Goal: Task Accomplishment & Management: Complete application form

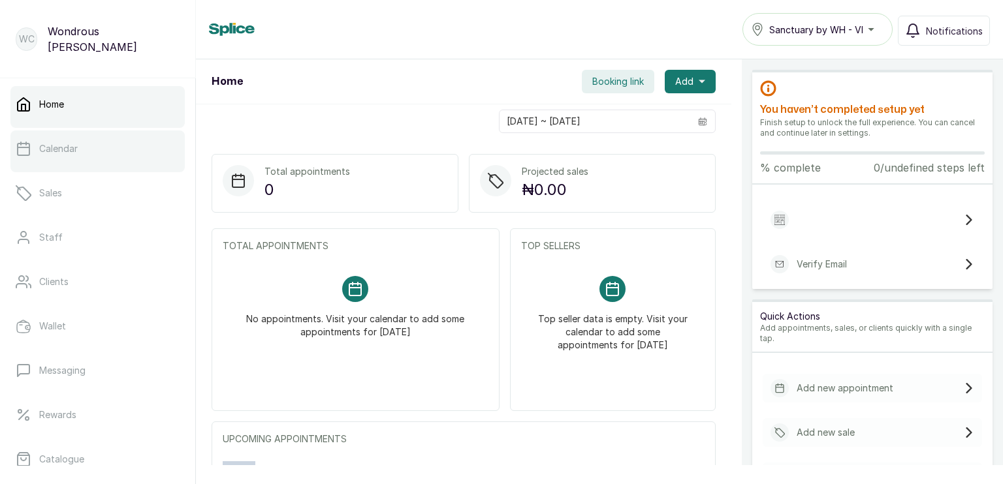
click at [68, 150] on p "Calendar" at bounding box center [58, 148] width 39 height 13
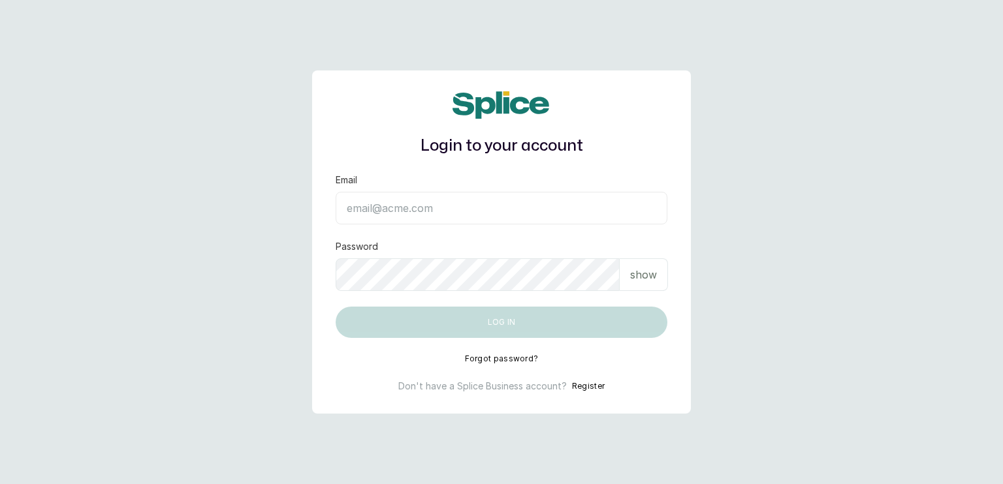
type input "[EMAIL_ADDRESS][DOMAIN_NAME]"
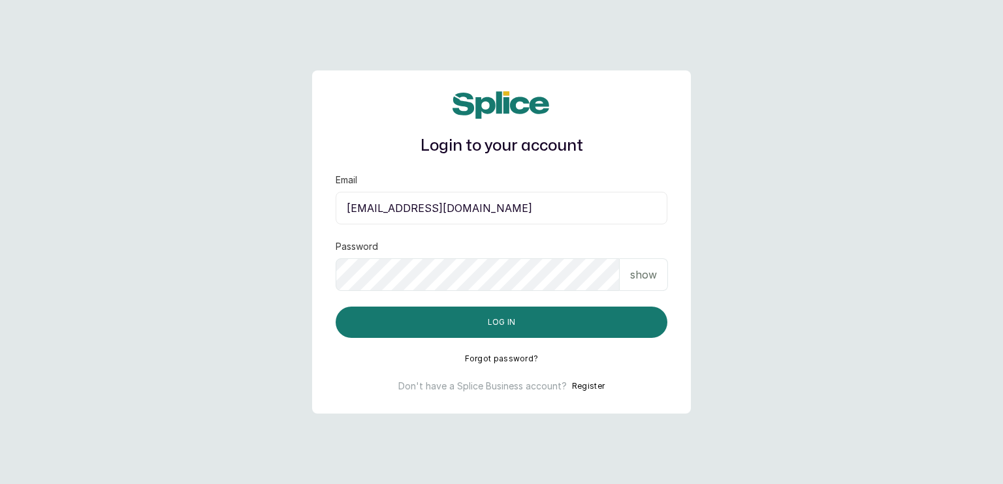
click at [643, 278] on p "show" at bounding box center [643, 275] width 27 height 16
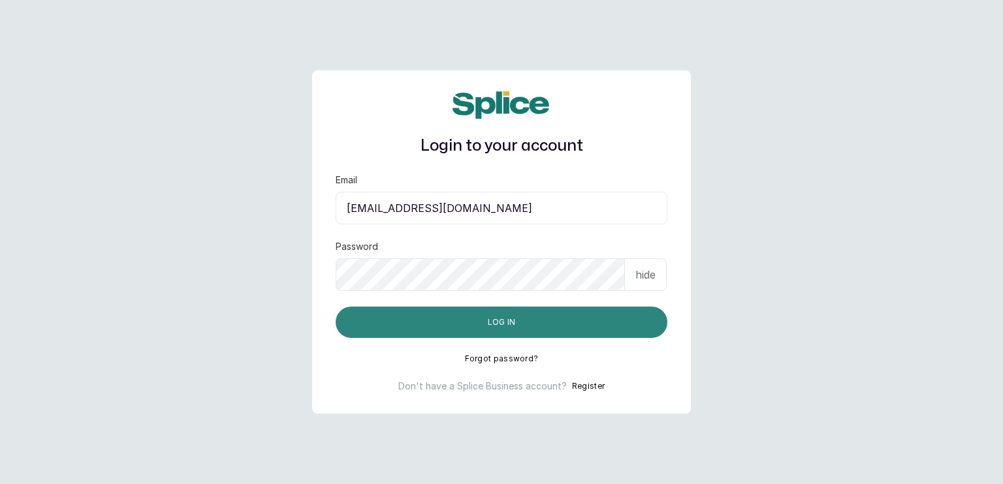
click at [520, 321] on button "Log in" at bounding box center [502, 322] width 332 height 31
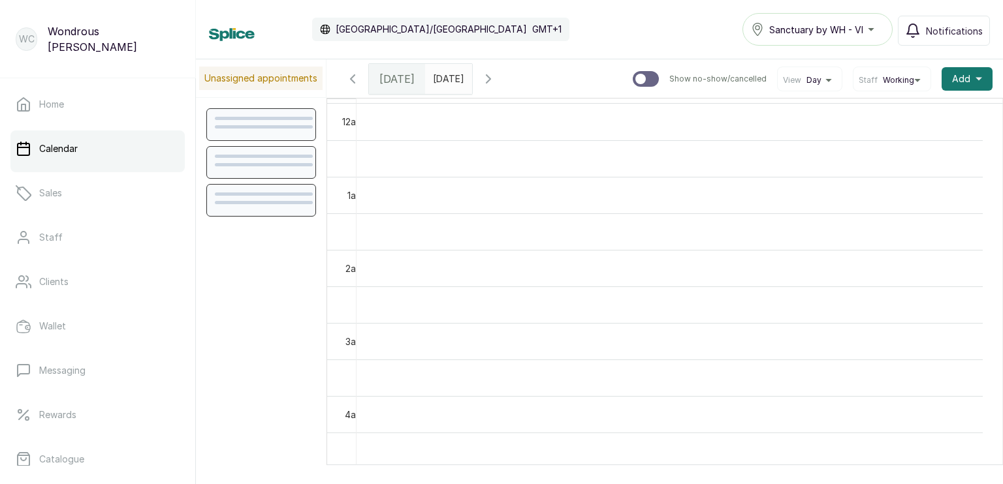
scroll to position [440, 0]
click at [646, 389] on td at bounding box center [670, 376] width 626 height 37
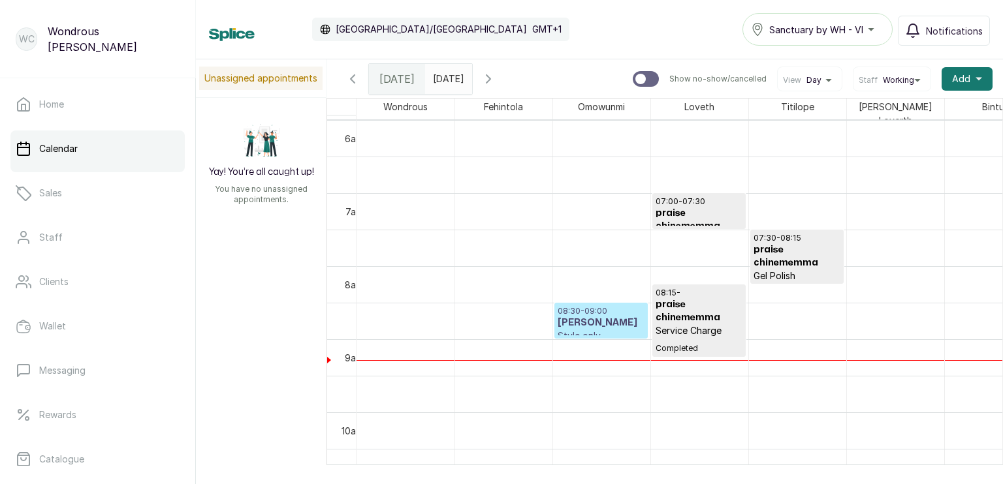
click at [597, 317] on h3 "[PERSON_NAME]" at bounding box center [601, 323] width 87 height 13
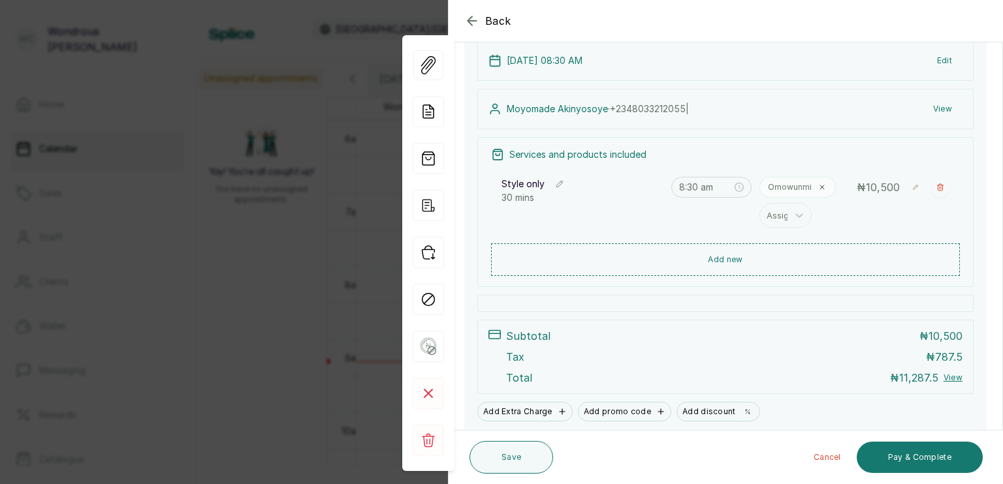
scroll to position [116, 0]
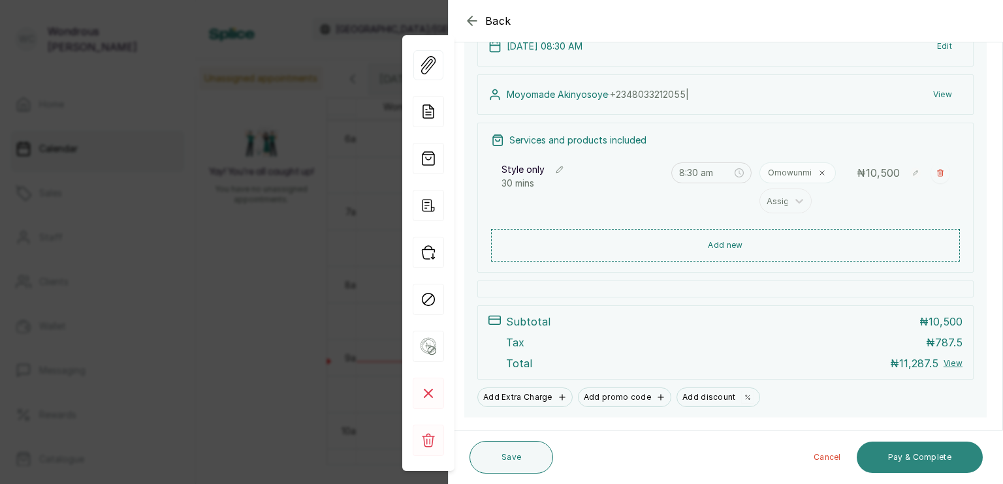
click at [914, 456] on button "Pay & Complete" at bounding box center [920, 457] width 126 height 31
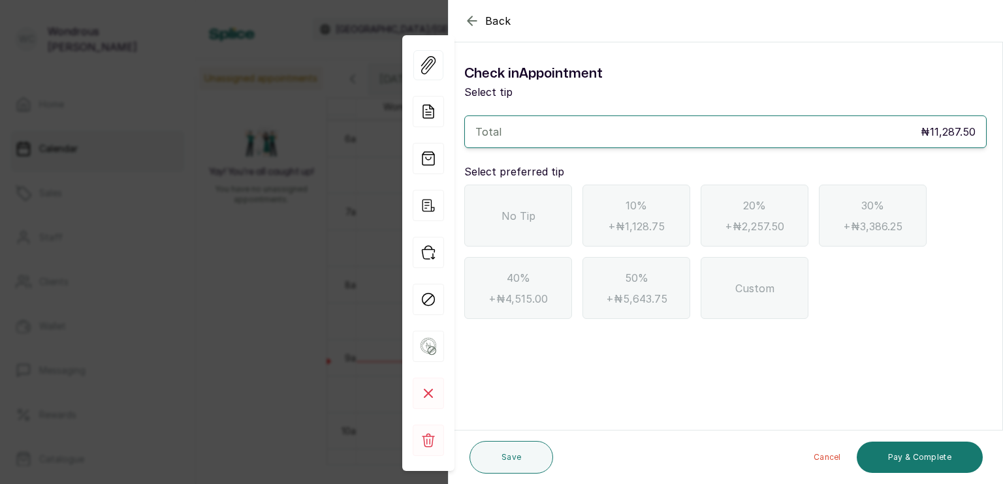
click at [533, 223] on span "No Tip" at bounding box center [518, 216] width 34 height 16
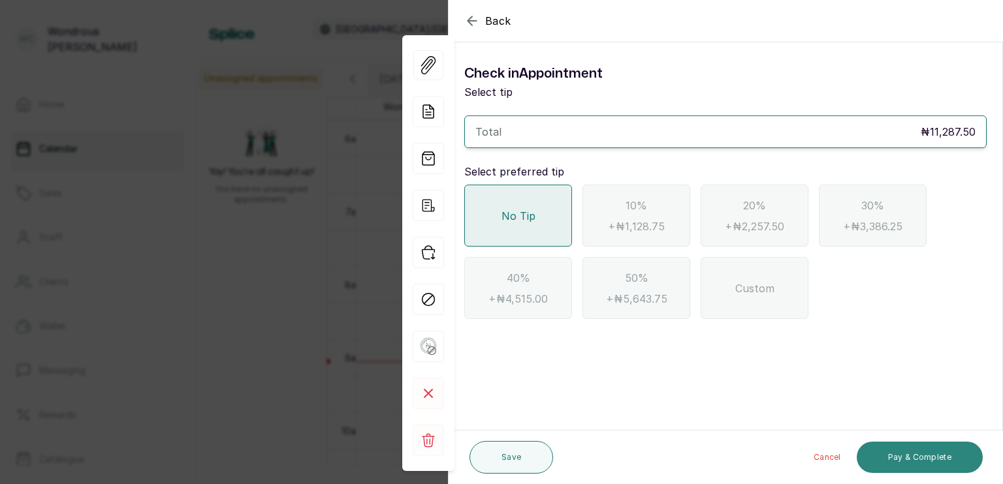
click at [910, 462] on button "Pay & Complete" at bounding box center [920, 457] width 126 height 31
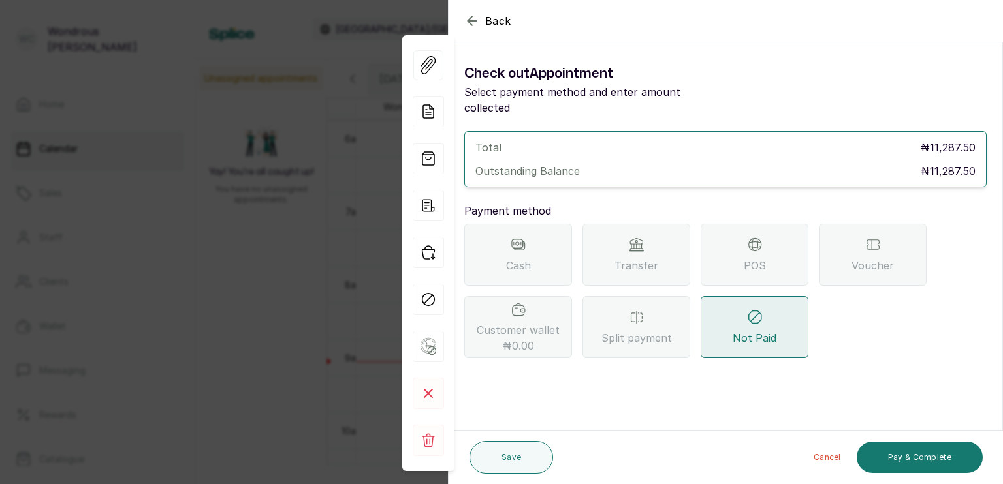
click at [646, 239] on div "Transfer" at bounding box center [636, 255] width 108 height 62
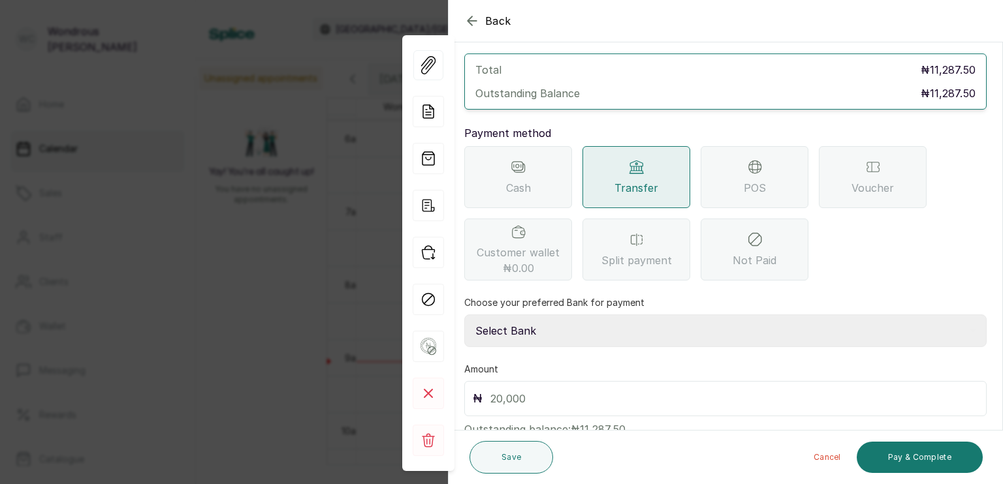
scroll to position [103, 0]
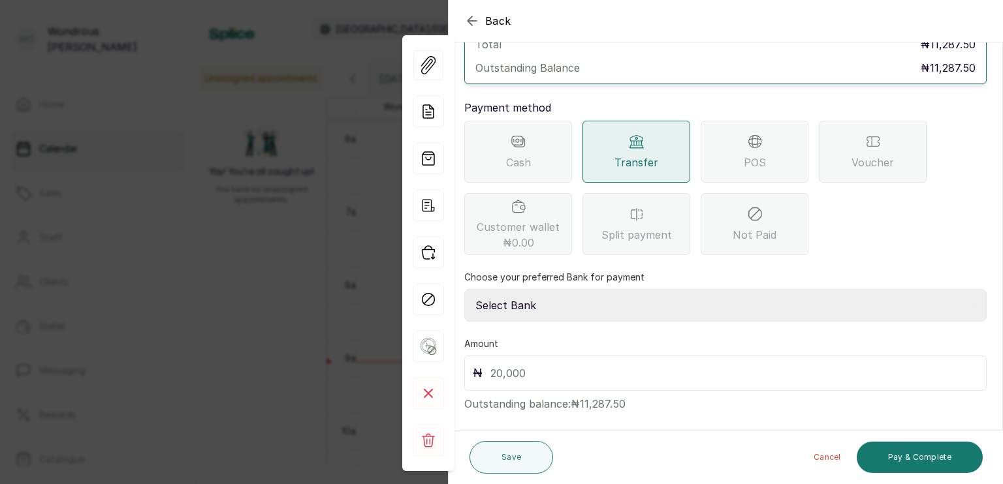
click at [512, 289] on select "Select Bank SBYWH ENTERPRISE Union Bank of Nigeria SBYWH ENTERPRISE Guaranty Tr…" at bounding box center [725, 305] width 522 height 33
select select "4d00f10c-fa79-43ea-807e-2e57bb9eff76"
click at [464, 289] on select "Select Bank SBYWH ENTERPRISE Union Bank of Nigeria SBYWH ENTERPRISE Guaranty Tr…" at bounding box center [725, 305] width 522 height 33
click at [515, 364] on input "text" at bounding box center [734, 373] width 488 height 18
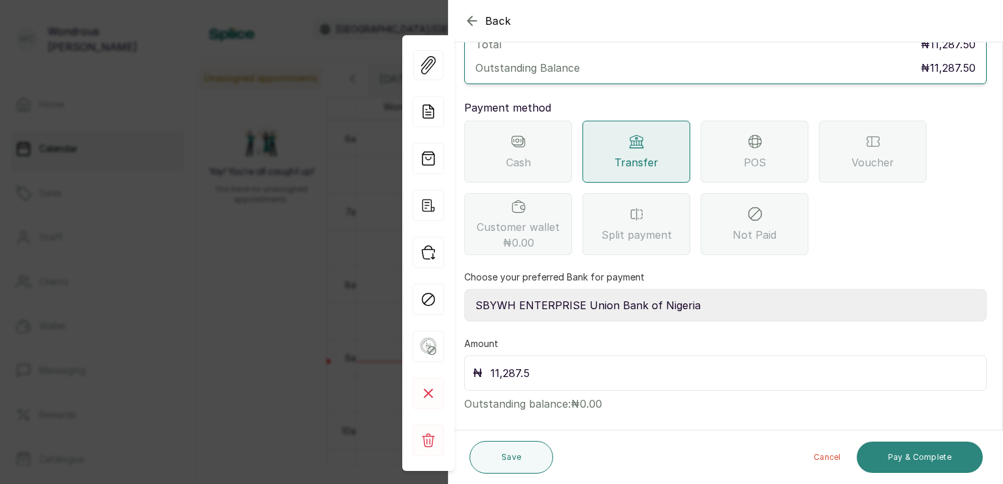
type input "11,287.5"
click at [912, 456] on button "Pay & Complete" at bounding box center [920, 457] width 126 height 31
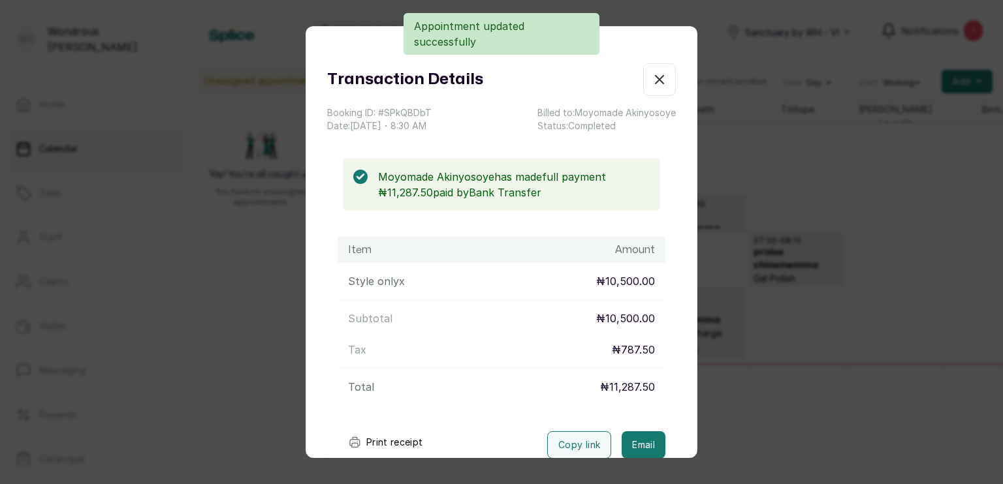
click at [395, 437] on button "Print receipt" at bounding box center [386, 443] width 96 height 26
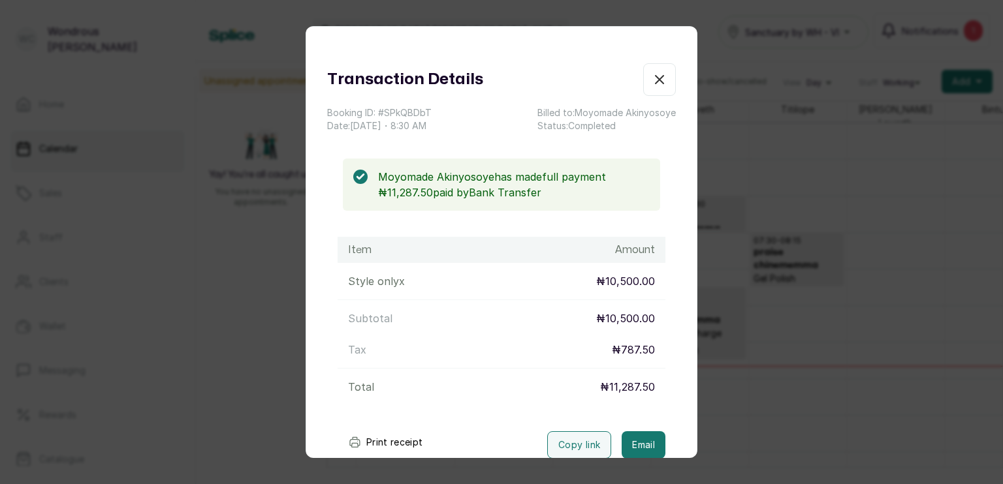
click at [652, 84] on icon "button" at bounding box center [660, 80] width 16 height 16
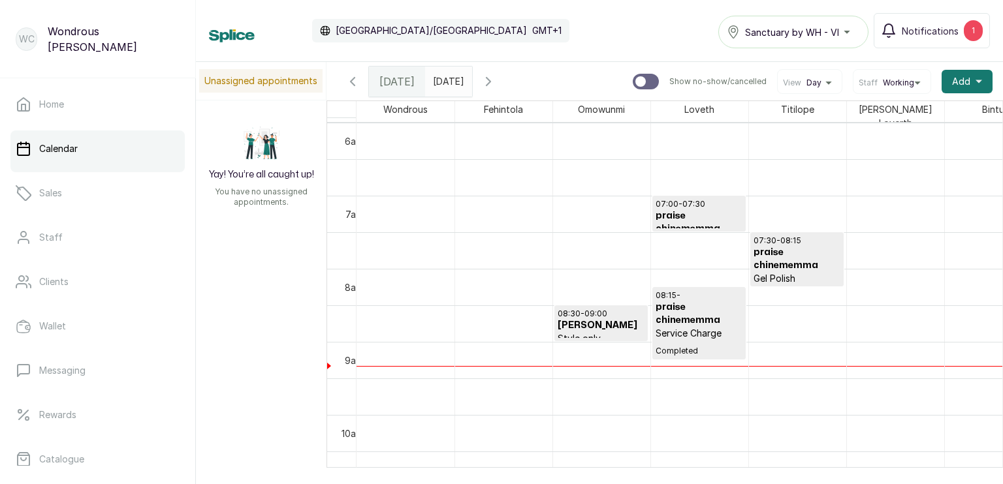
click at [590, 310] on p "08:30 - 09:00" at bounding box center [601, 314] width 87 height 10
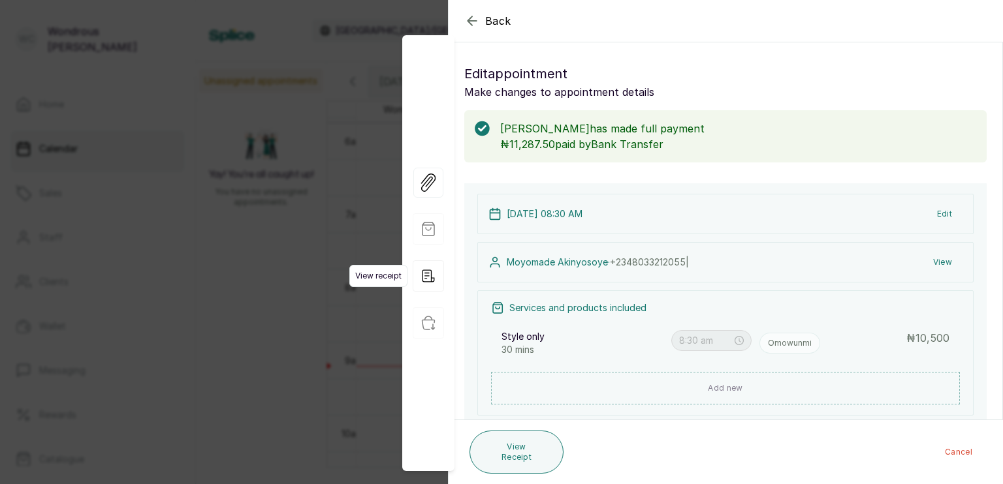
click at [380, 274] on span "View receipt" at bounding box center [378, 276] width 58 height 22
click at [431, 276] on icon "button" at bounding box center [428, 276] width 12 height 12
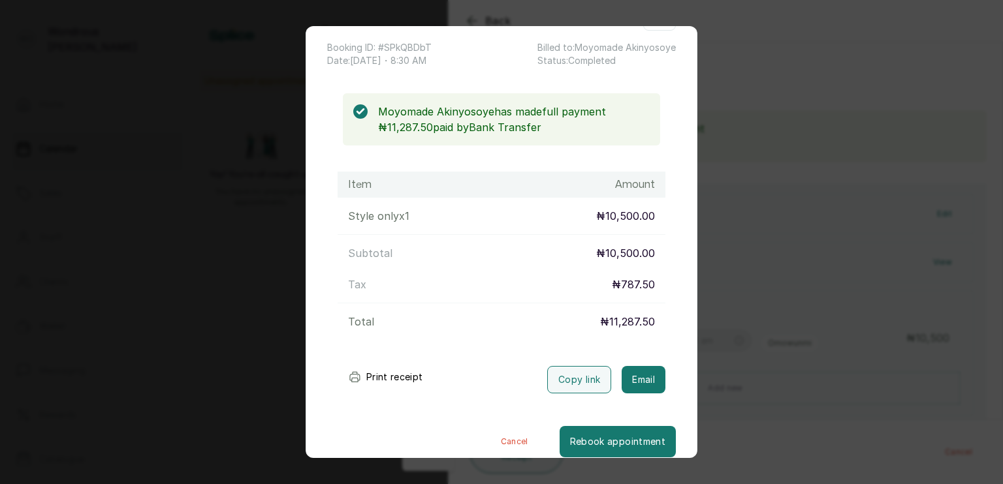
scroll to position [78, 0]
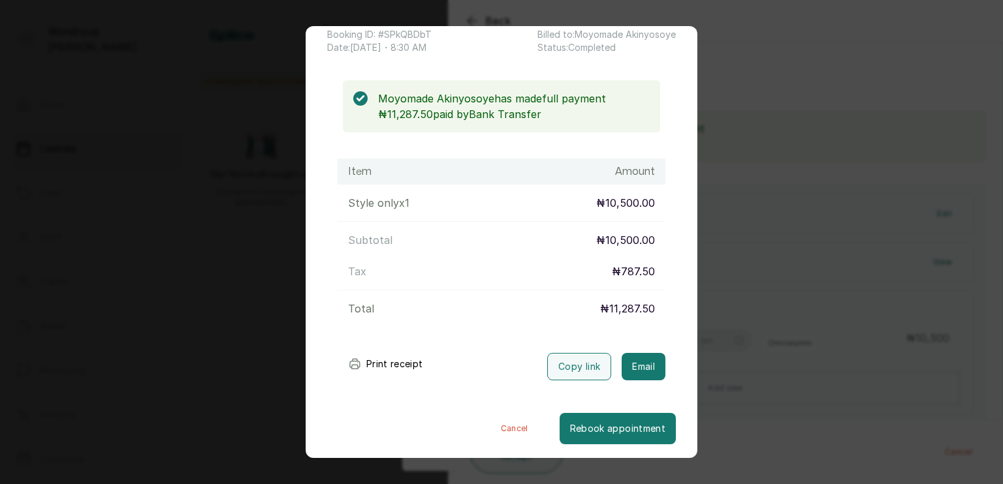
click at [486, 427] on button "Cancel" at bounding box center [514, 428] width 90 height 31
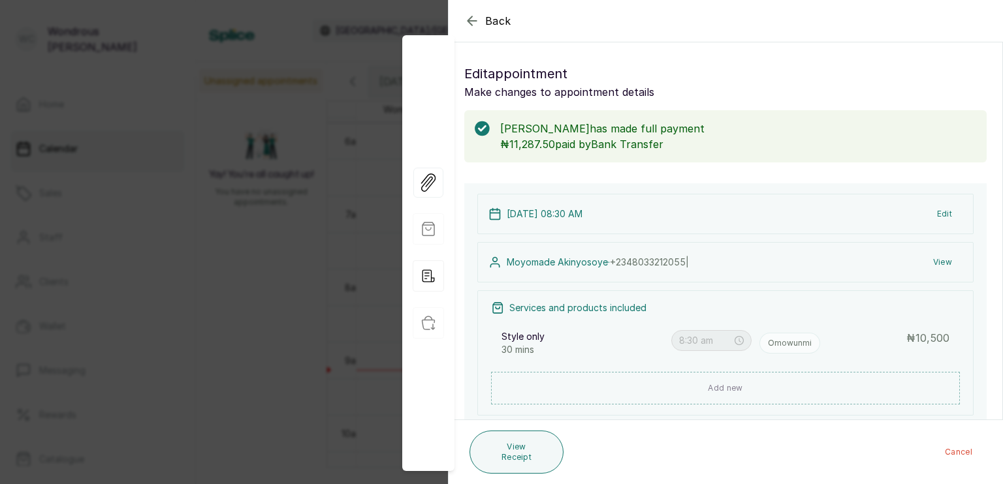
click at [472, 21] on icon "button" at bounding box center [472, 20] width 8 height 8
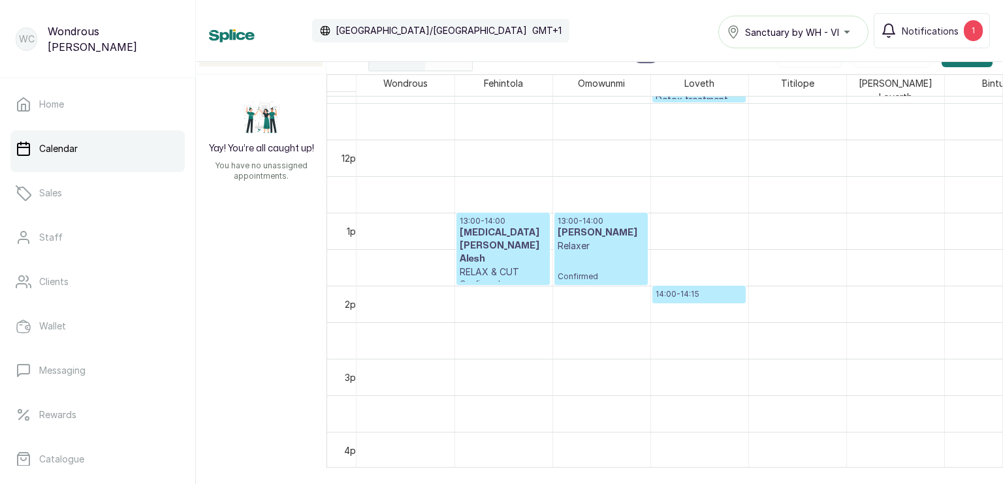
scroll to position [848, 0]
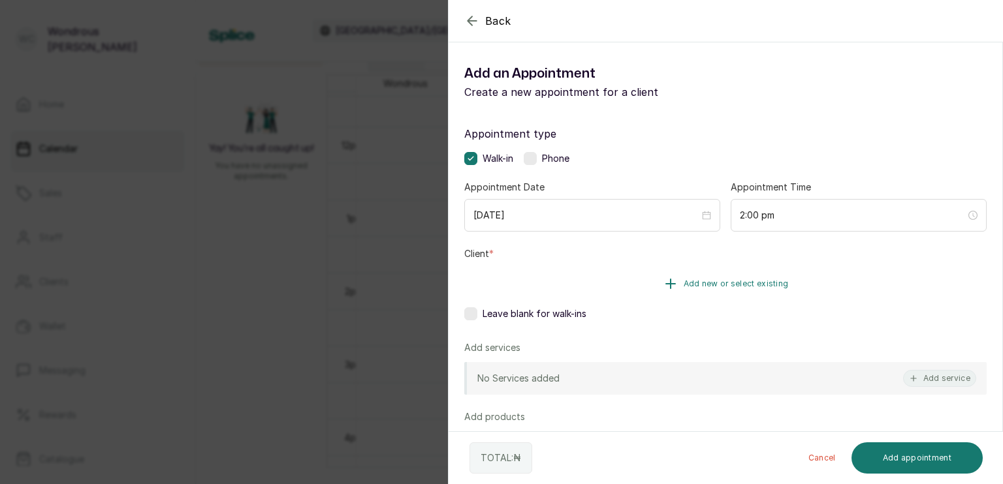
click at [716, 284] on span "Add new or select existing" at bounding box center [736, 284] width 105 height 10
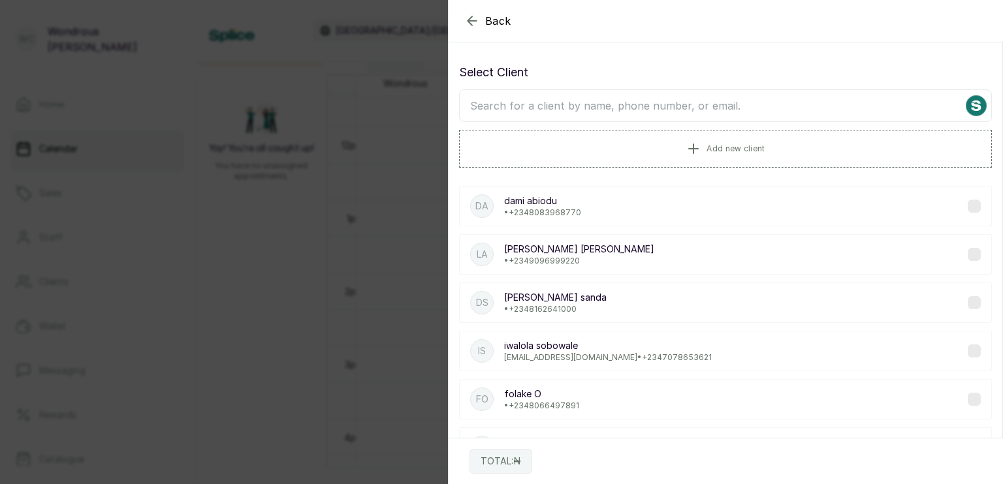
click at [690, 108] on input "text" at bounding box center [725, 105] width 533 height 33
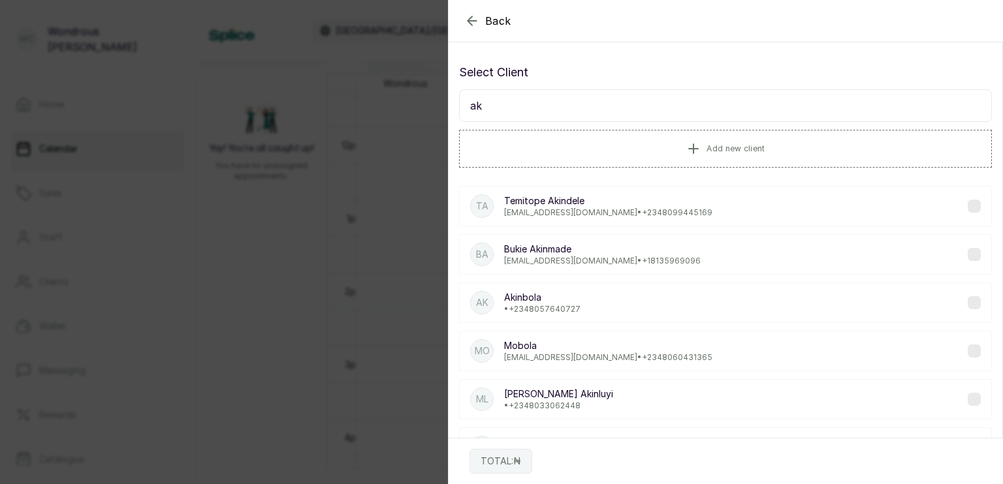
type input "a"
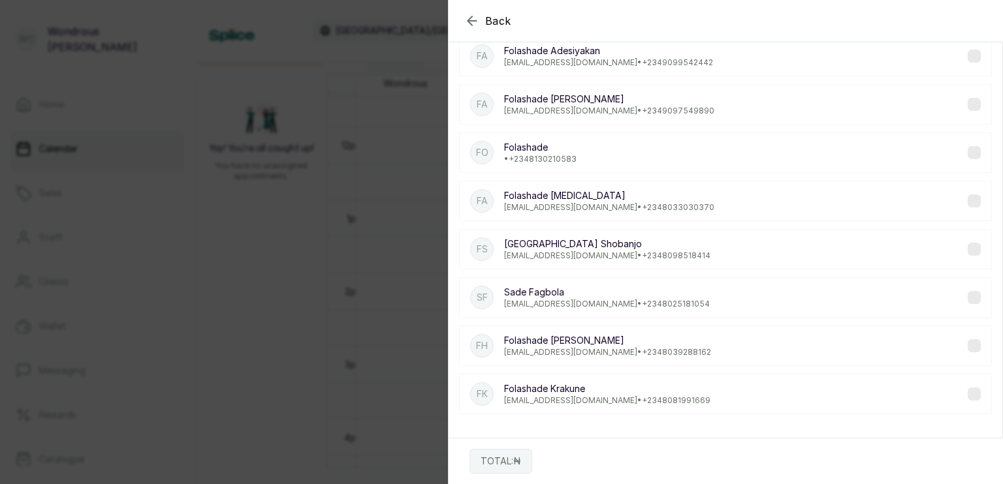
scroll to position [0, 0]
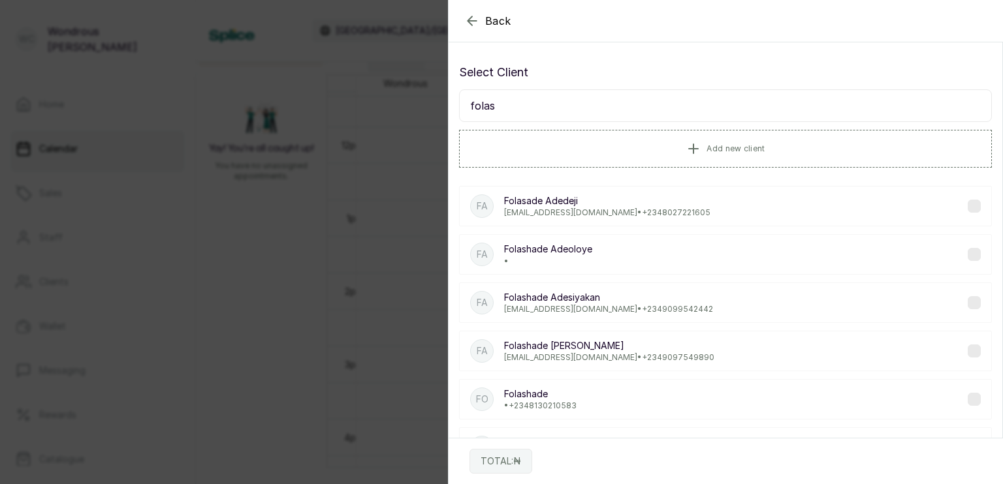
click at [516, 108] on input "folas" at bounding box center [725, 105] width 533 height 33
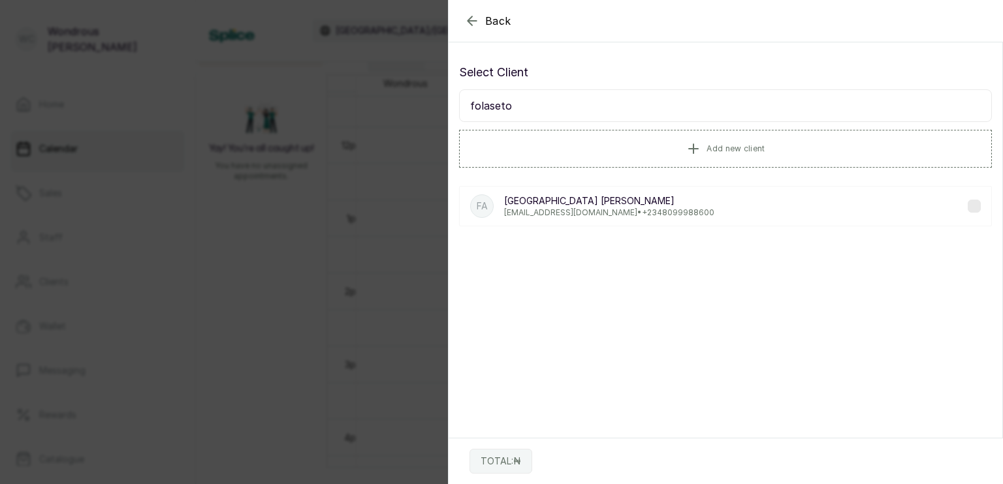
type input "folaseto"
click at [968, 209] on label at bounding box center [974, 206] width 13 height 13
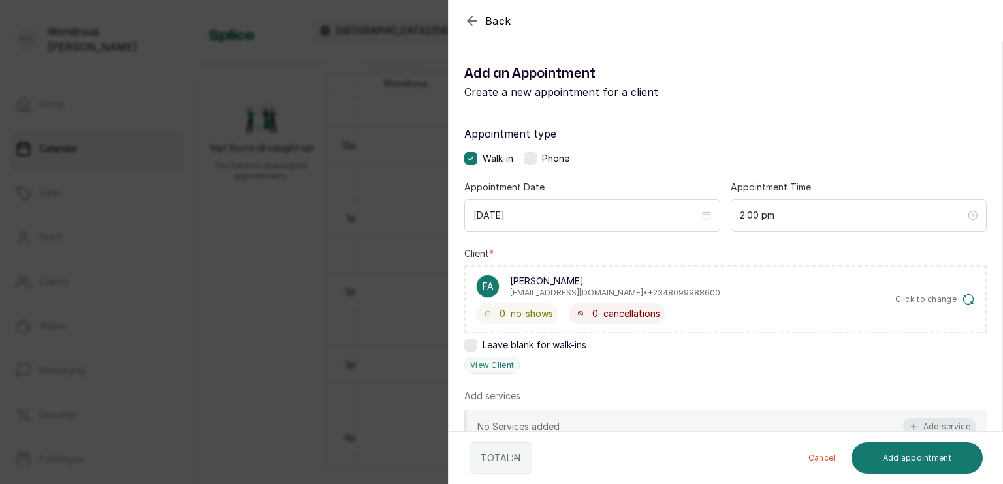
click at [938, 424] on button "Add service" at bounding box center [939, 427] width 73 height 17
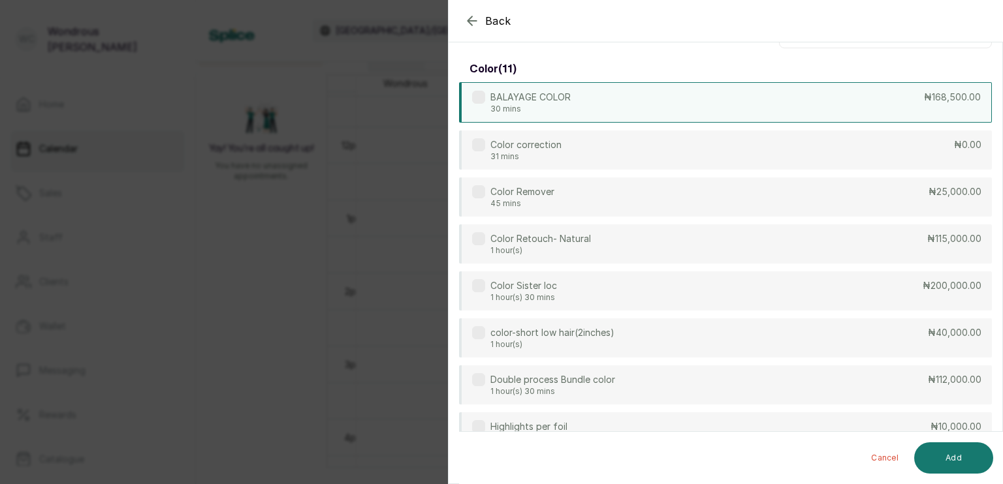
scroll to position [52, 0]
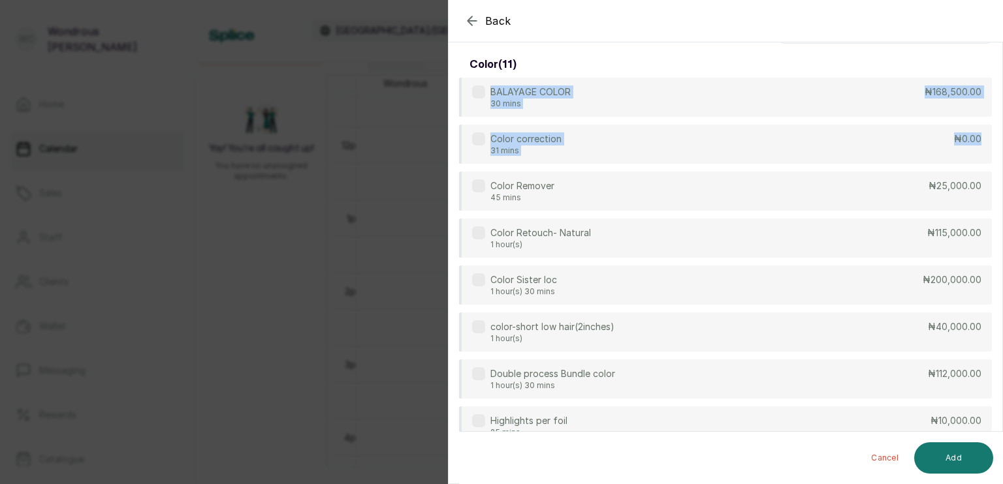
drag, startPoint x: 990, startPoint y: 129, endPoint x: 975, endPoint y: 71, distance: 59.4
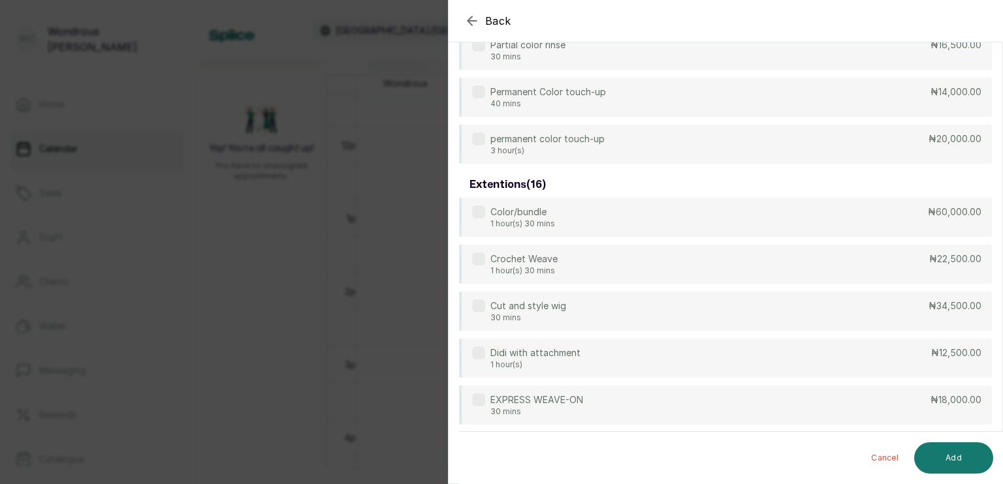
scroll to position [0, 0]
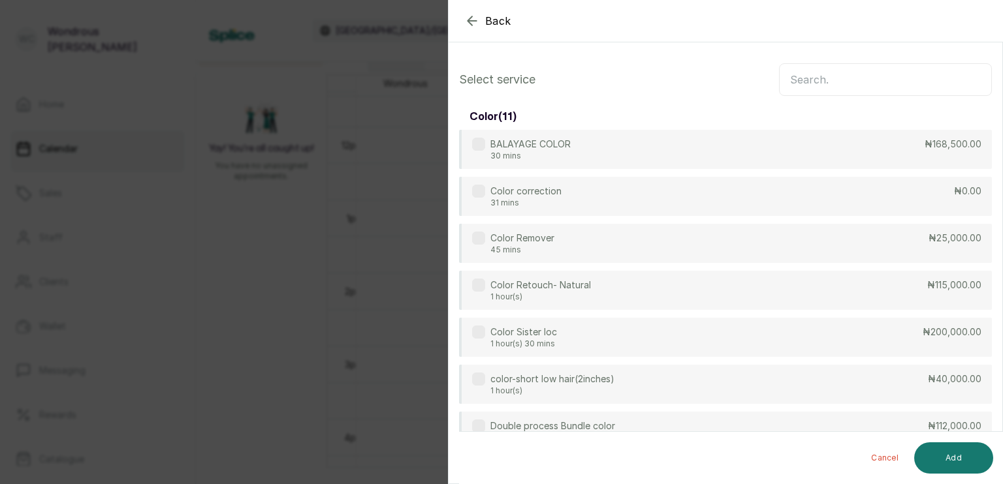
click at [849, 81] on input "text" at bounding box center [885, 79] width 213 height 33
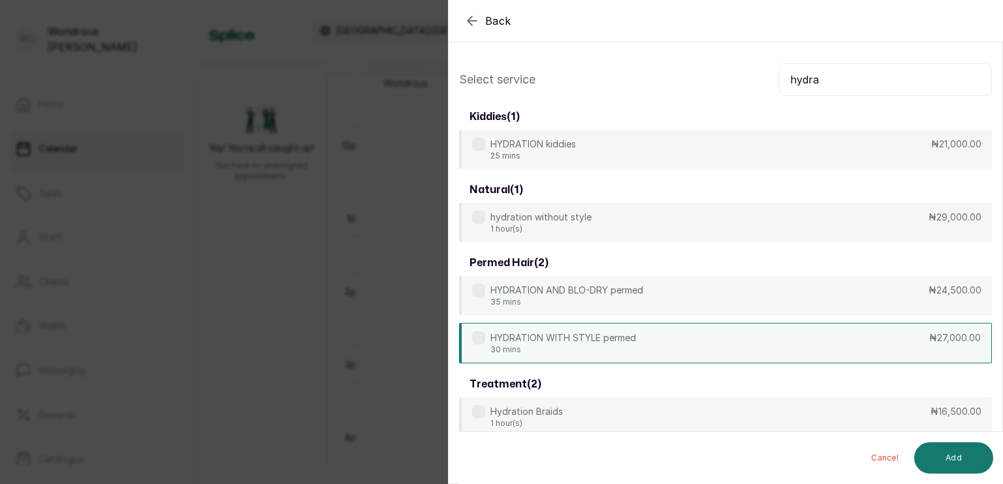
type input "hydra"
click at [482, 340] on label at bounding box center [478, 338] width 13 height 13
click at [955, 463] on button "Add" at bounding box center [953, 458] width 79 height 31
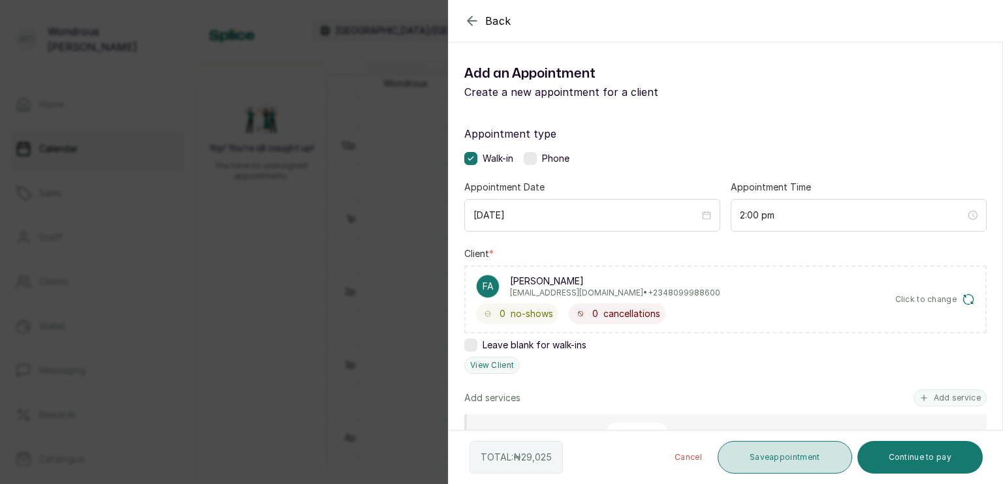
click at [786, 468] on button "Save appointment" at bounding box center [785, 457] width 135 height 33
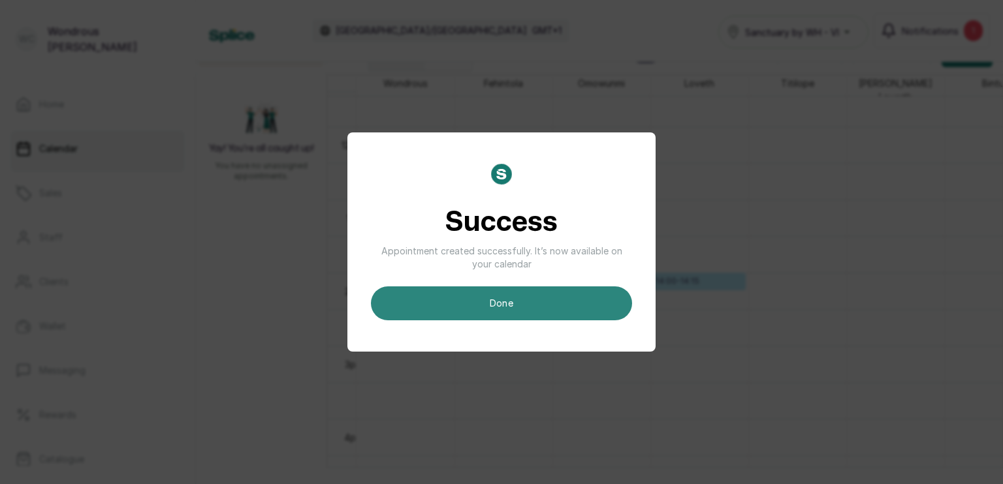
click at [520, 293] on button "done" at bounding box center [501, 304] width 261 height 34
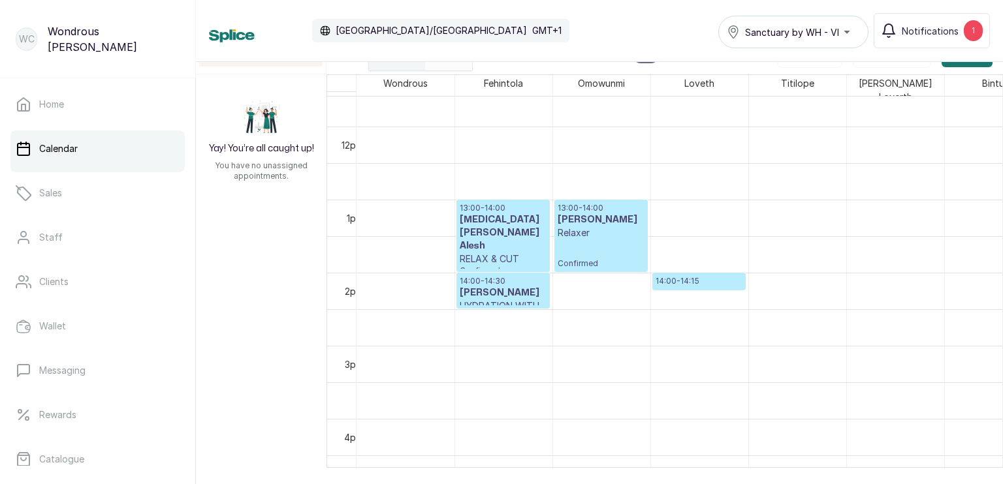
click at [498, 287] on h3 "[PERSON_NAME]" at bounding box center [503, 293] width 87 height 13
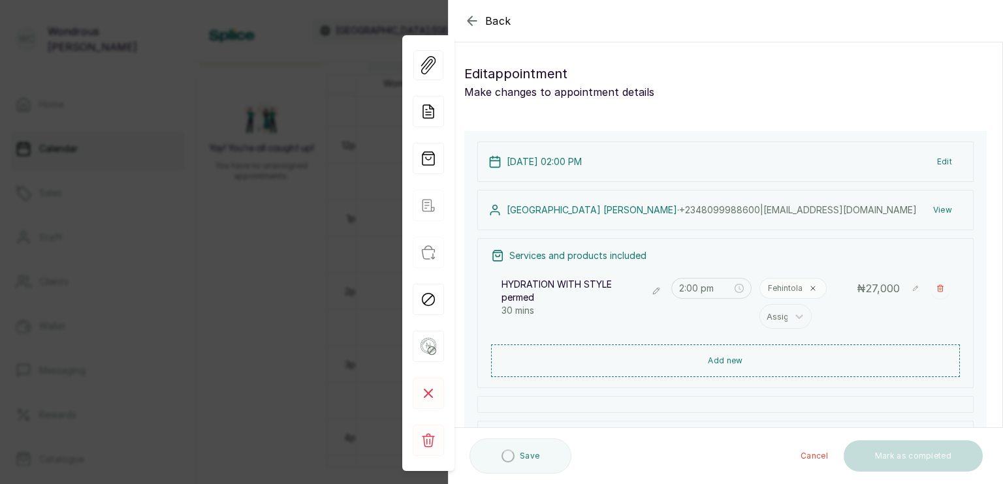
click at [937, 205] on button "View" at bounding box center [943, 210] width 40 height 24
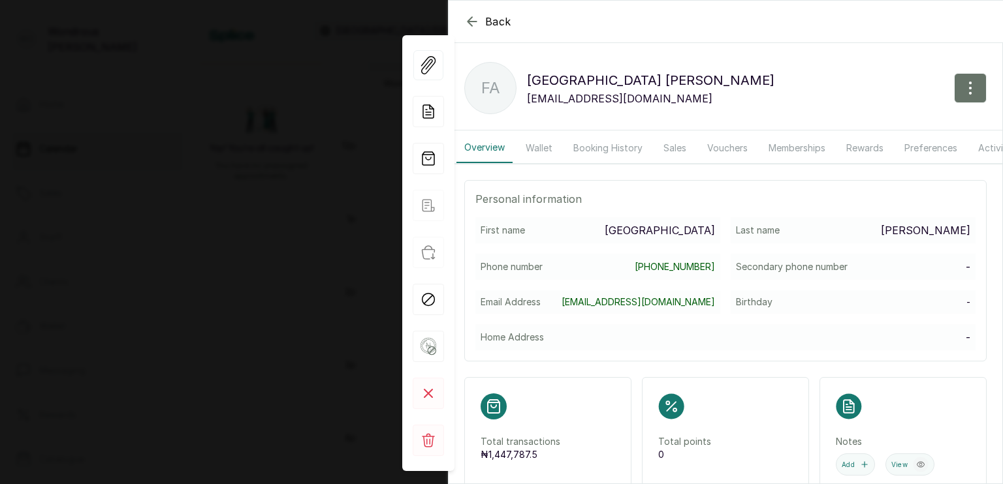
click at [539, 153] on button "Wallet" at bounding box center [539, 148] width 42 height 30
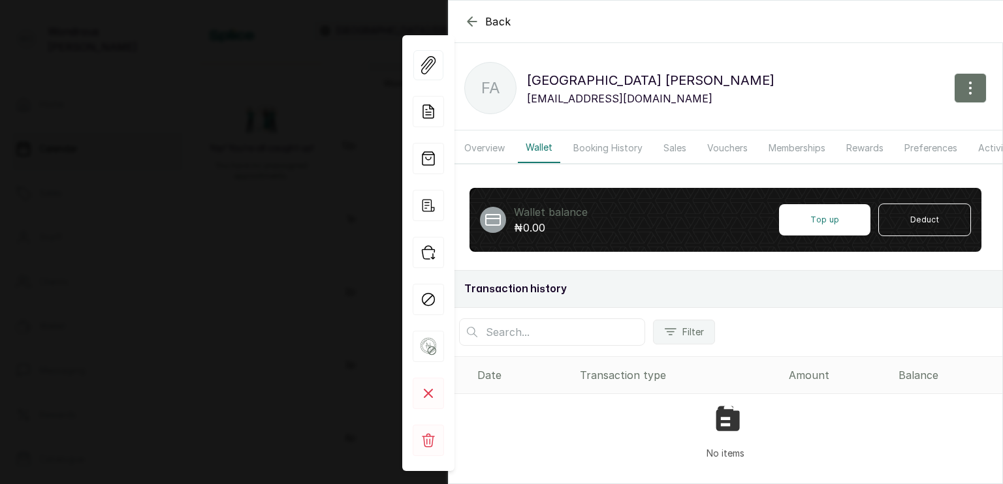
click at [675, 148] on button "Sales" at bounding box center [675, 148] width 39 height 30
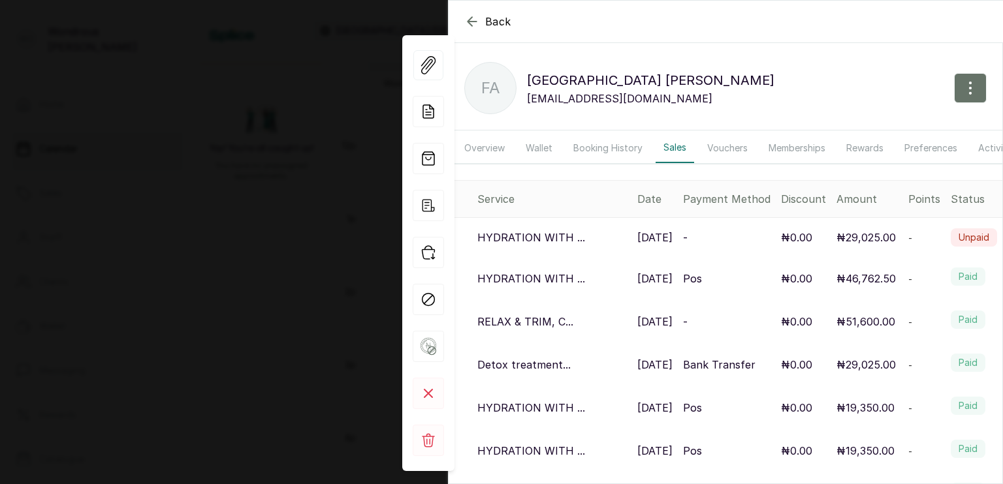
click at [608, 150] on button "Booking History" at bounding box center [607, 148] width 85 height 30
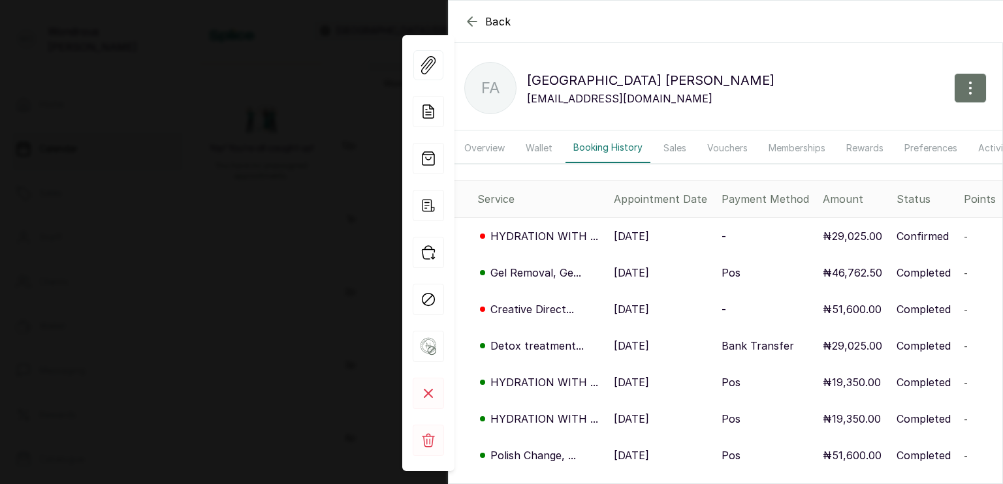
drag, startPoint x: 1002, startPoint y: 108, endPoint x: 979, endPoint y: 81, distance: 34.8
click at [979, 81] on section "Back [PERSON_NAME] FA Folaseto [PERSON_NAME] [EMAIL_ADDRESS][DOMAIN_NAME] Overv…" at bounding box center [725, 242] width 555 height 484
click at [468, 39] on div "Back" at bounding box center [950, 22] width 1003 height 42
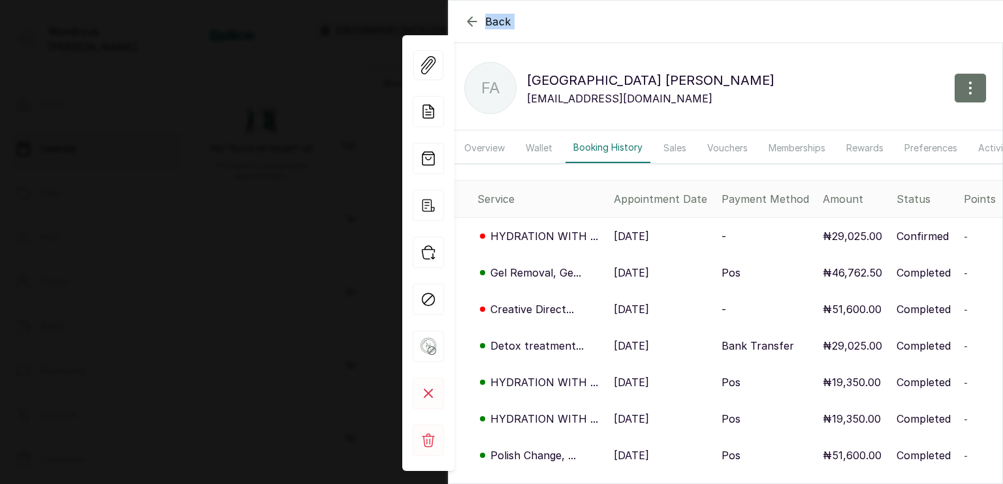
click at [468, 39] on div "Back" at bounding box center [950, 22] width 1003 height 42
click at [481, 152] on button "Overview" at bounding box center [484, 148] width 56 height 30
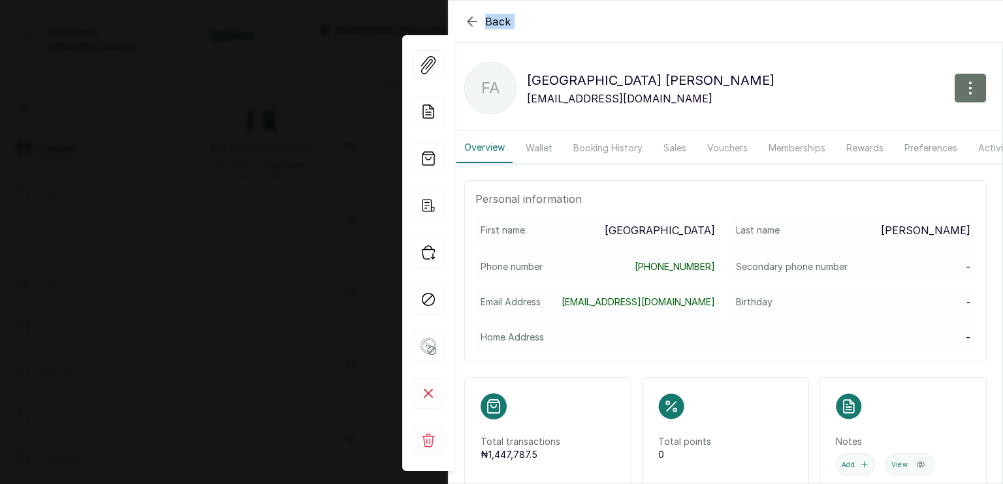
click at [469, 23] on icon "button" at bounding box center [472, 21] width 8 height 8
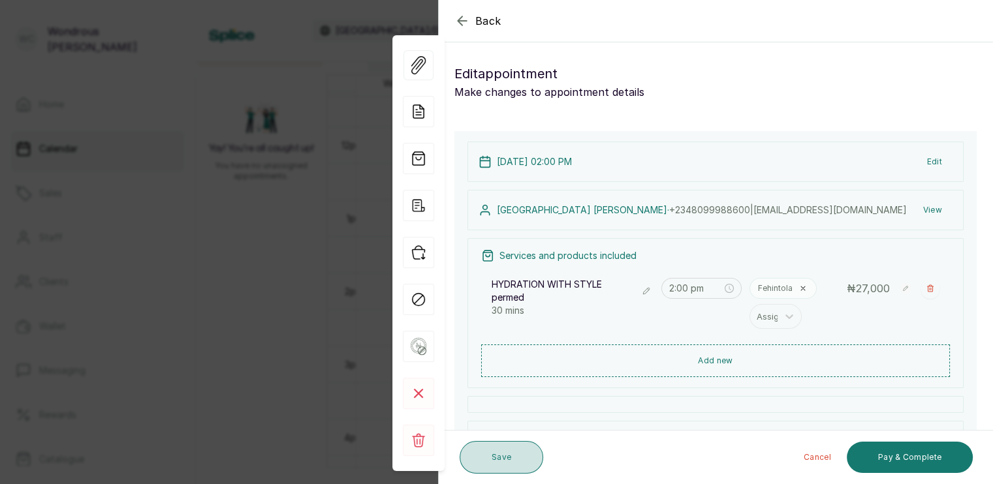
click at [496, 460] on button "Save" at bounding box center [502, 457] width 84 height 33
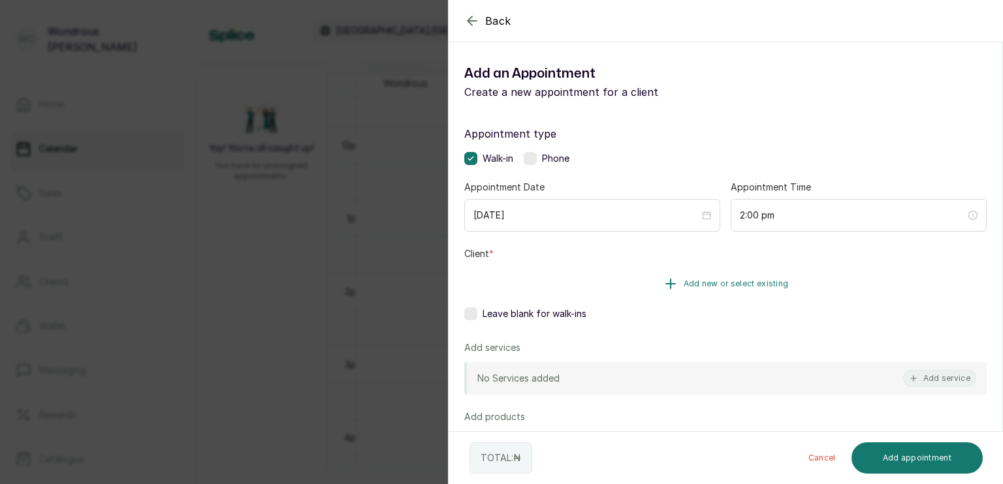
click at [716, 279] on span "Add new or select existing" at bounding box center [736, 284] width 105 height 10
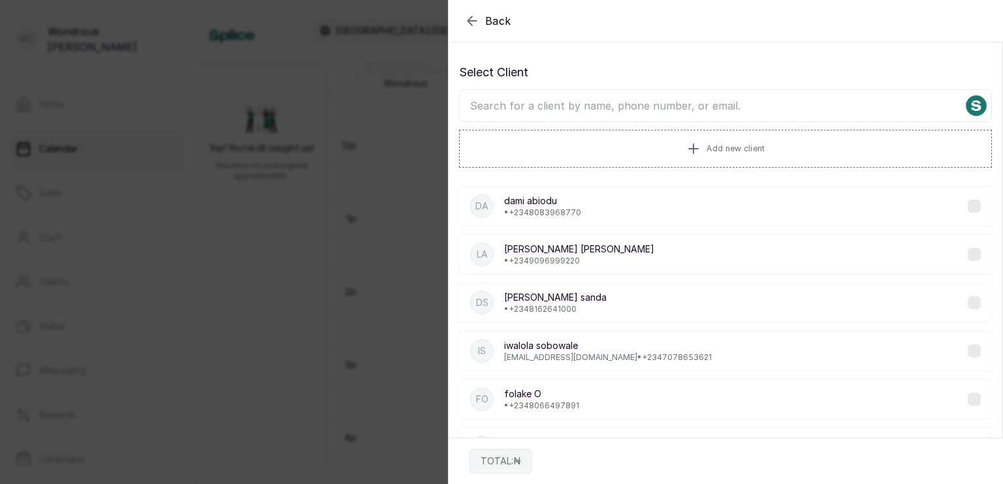
click at [693, 106] on input "text" at bounding box center [725, 105] width 533 height 33
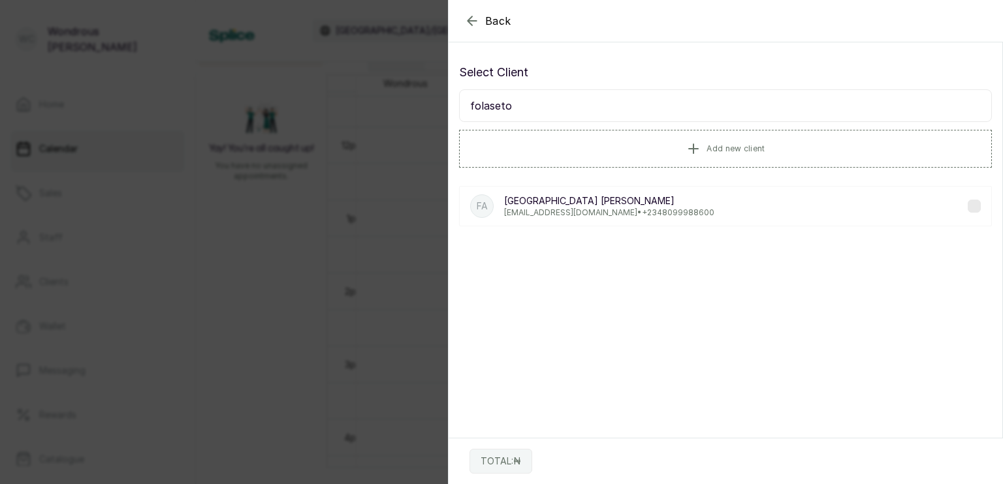
type input "folaseto"
click at [953, 210] on div "FA [PERSON_NAME] [EMAIL_ADDRESS][DOMAIN_NAME] • [PHONE_NUMBER]" at bounding box center [725, 206] width 533 height 40
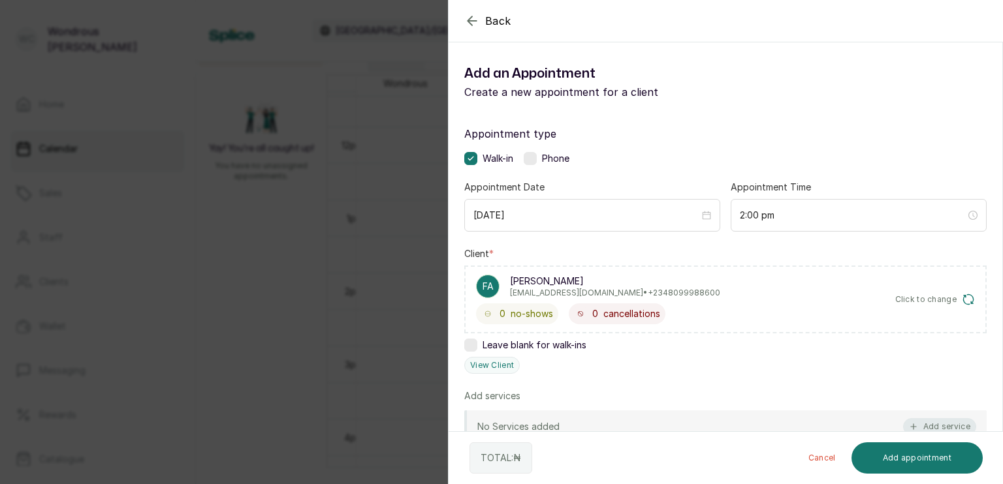
click at [924, 423] on button "Add service" at bounding box center [939, 427] width 73 height 17
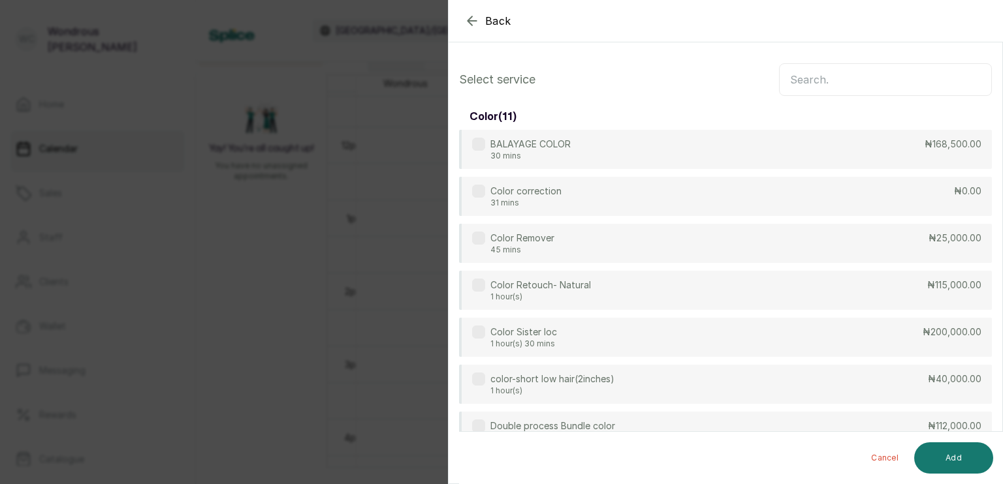
click at [854, 87] on input "text" at bounding box center [885, 79] width 213 height 33
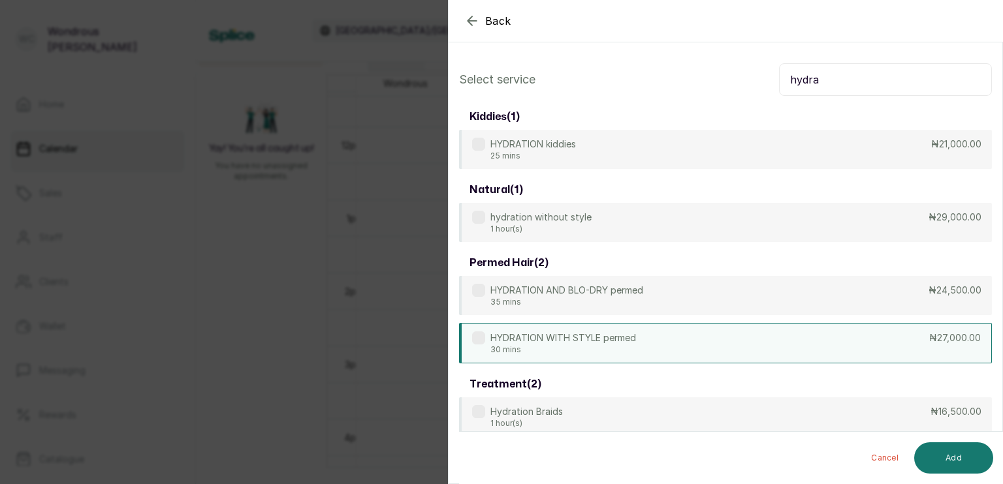
type input "hydra"
click at [480, 338] on label at bounding box center [478, 338] width 13 height 13
click at [948, 456] on button "Add" at bounding box center [953, 458] width 79 height 31
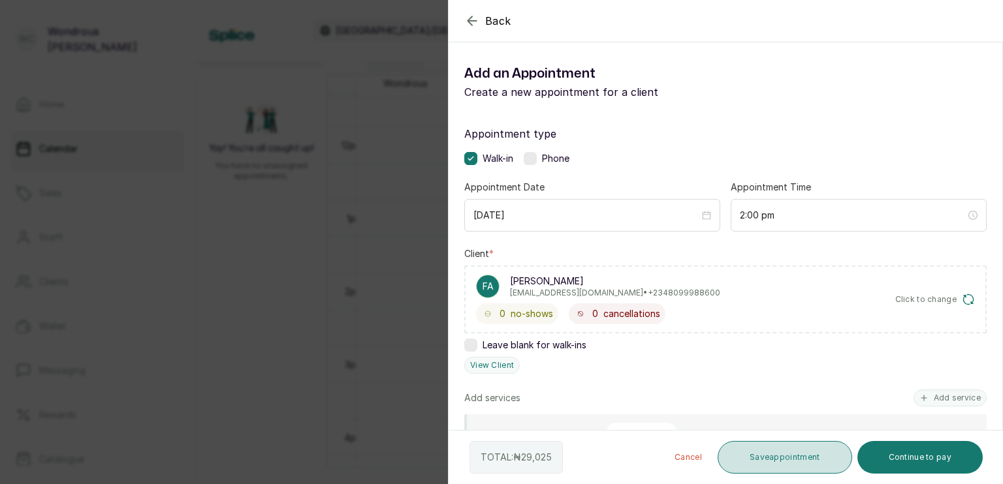
click at [776, 457] on button "Save appointment" at bounding box center [785, 457] width 135 height 33
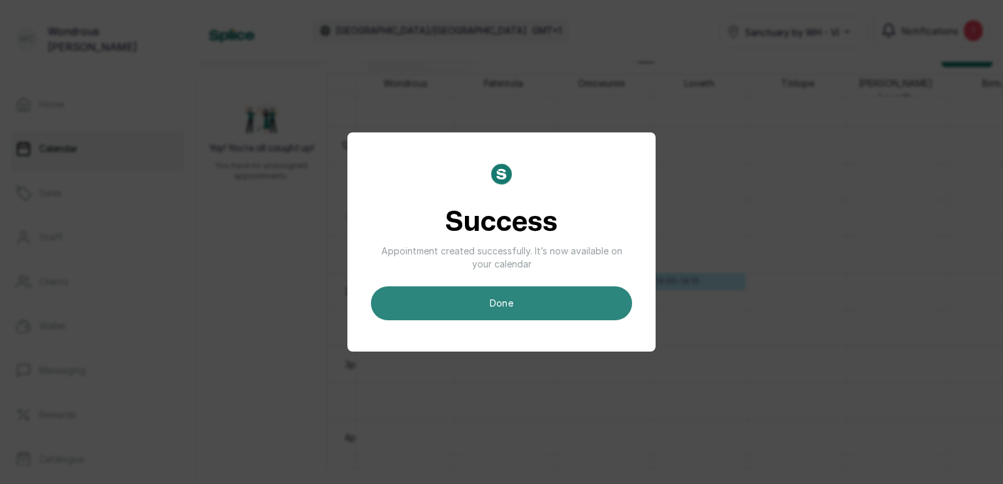
click at [536, 300] on button "done" at bounding box center [501, 304] width 261 height 34
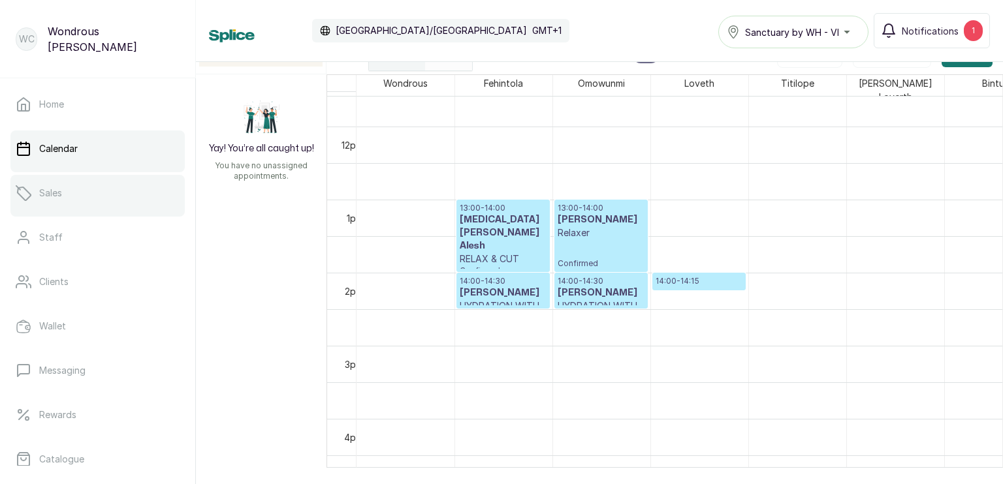
click at [57, 195] on p "Sales" at bounding box center [50, 193] width 23 height 13
